Goal: Task Accomplishment & Management: Use online tool/utility

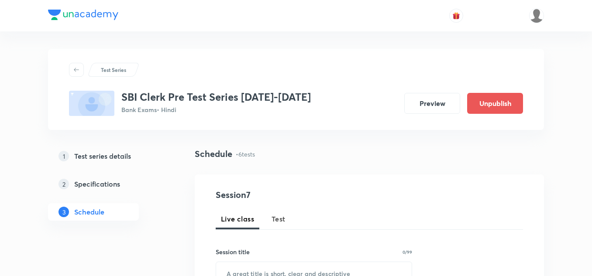
scroll to position [567, 0]
